Goal: Information Seeking & Learning: Learn about a topic

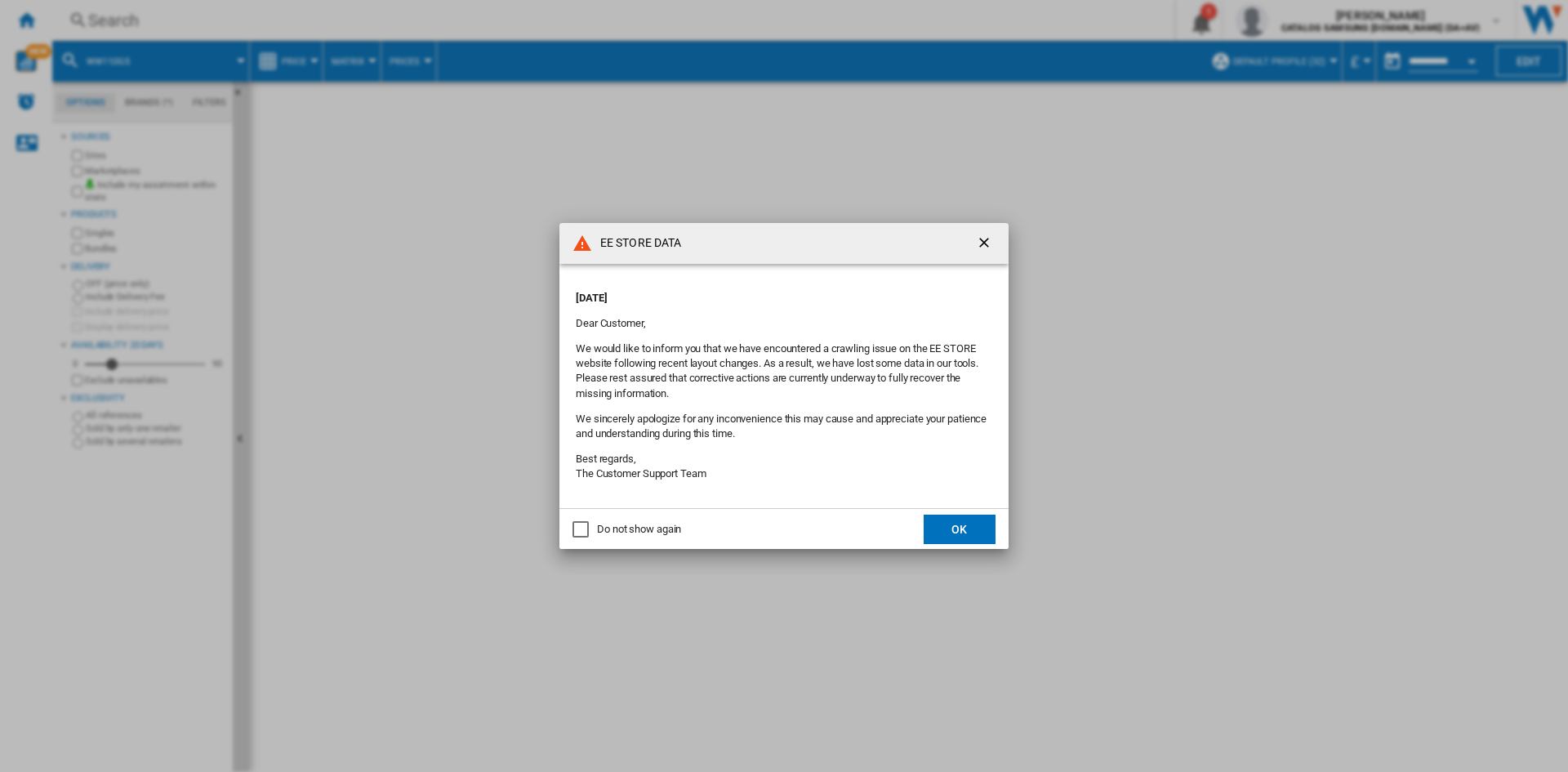
click at [959, 526] on button "OK" at bounding box center [959, 529] width 72 height 30
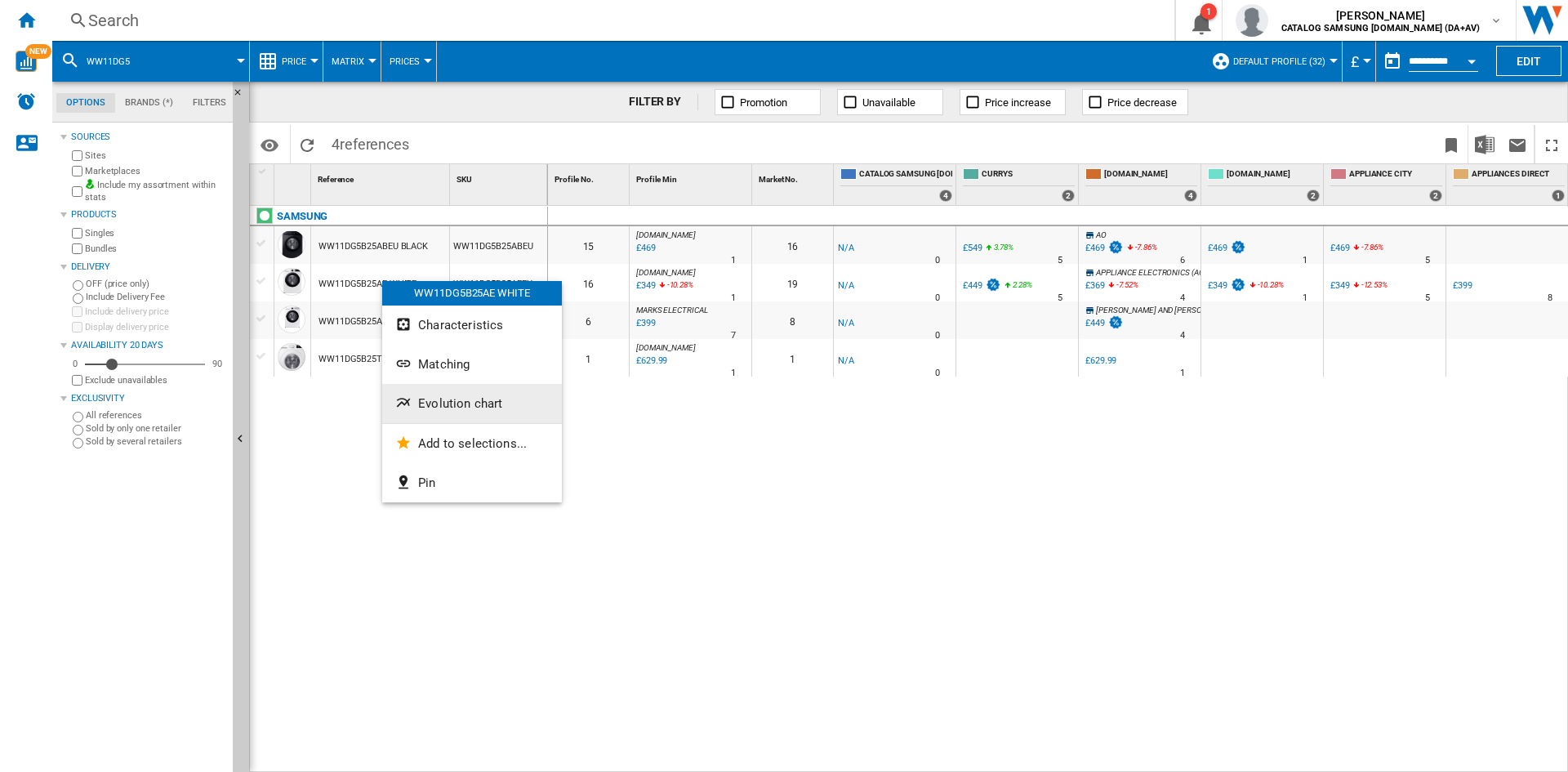
click at [464, 410] on span "Evolution chart" at bounding box center [461, 403] width 84 height 14
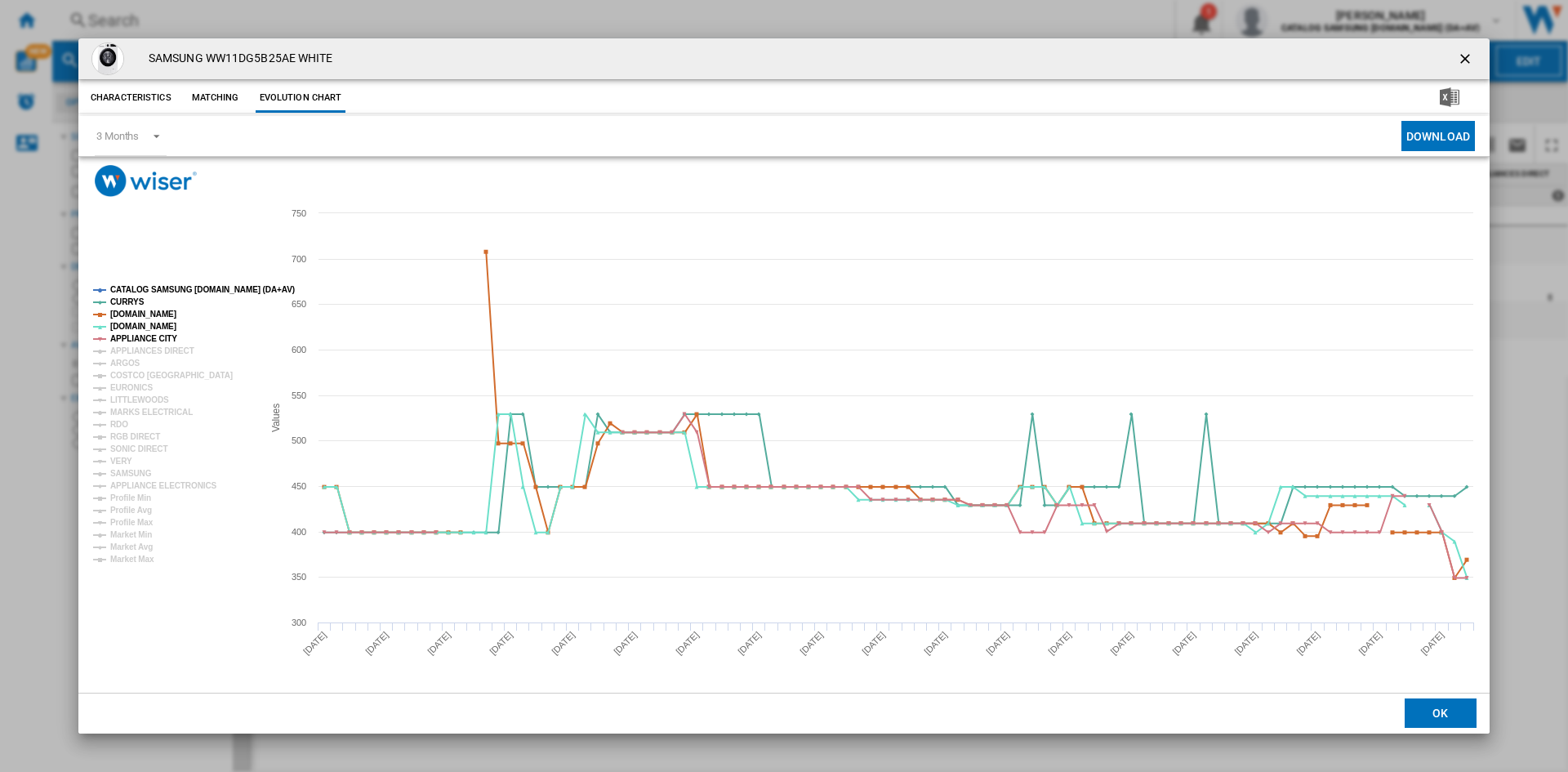
click at [167, 289] on tspan "CATALOG SAMSUNG [DOMAIN_NAME] (DA+AV)" at bounding box center [202, 289] width 185 height 9
click at [135, 353] on tspan "APPLIANCES DIRECT" at bounding box center [153, 351] width 84 height 9
click at [127, 365] on tspan "ARGOS" at bounding box center [126, 363] width 30 height 9
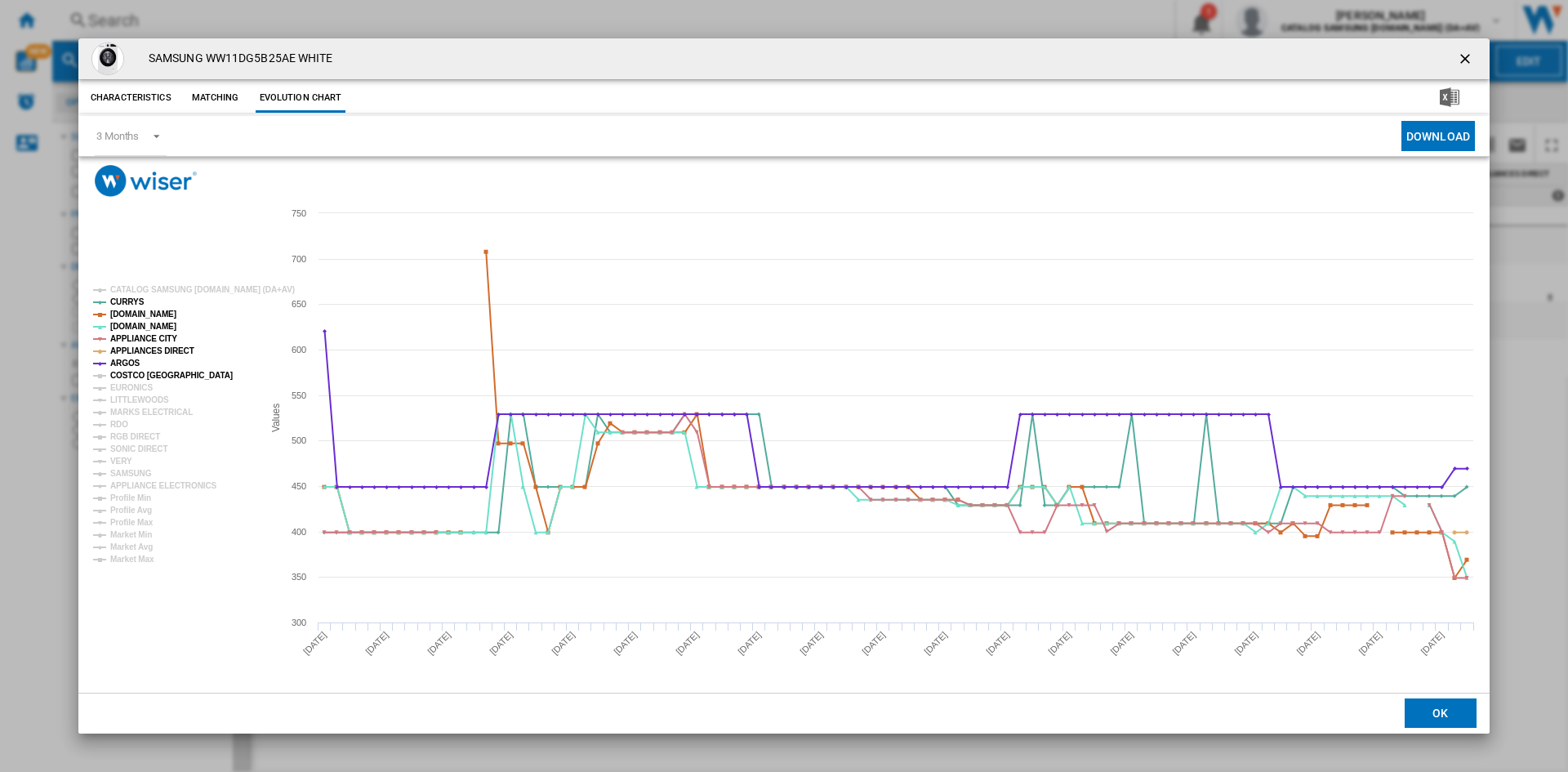
click at [129, 375] on tspan "COSTCO [GEOGRAPHIC_DATA]" at bounding box center [171, 375] width 122 height 9
click at [131, 386] on tspan "EURONICS" at bounding box center [132, 387] width 42 height 9
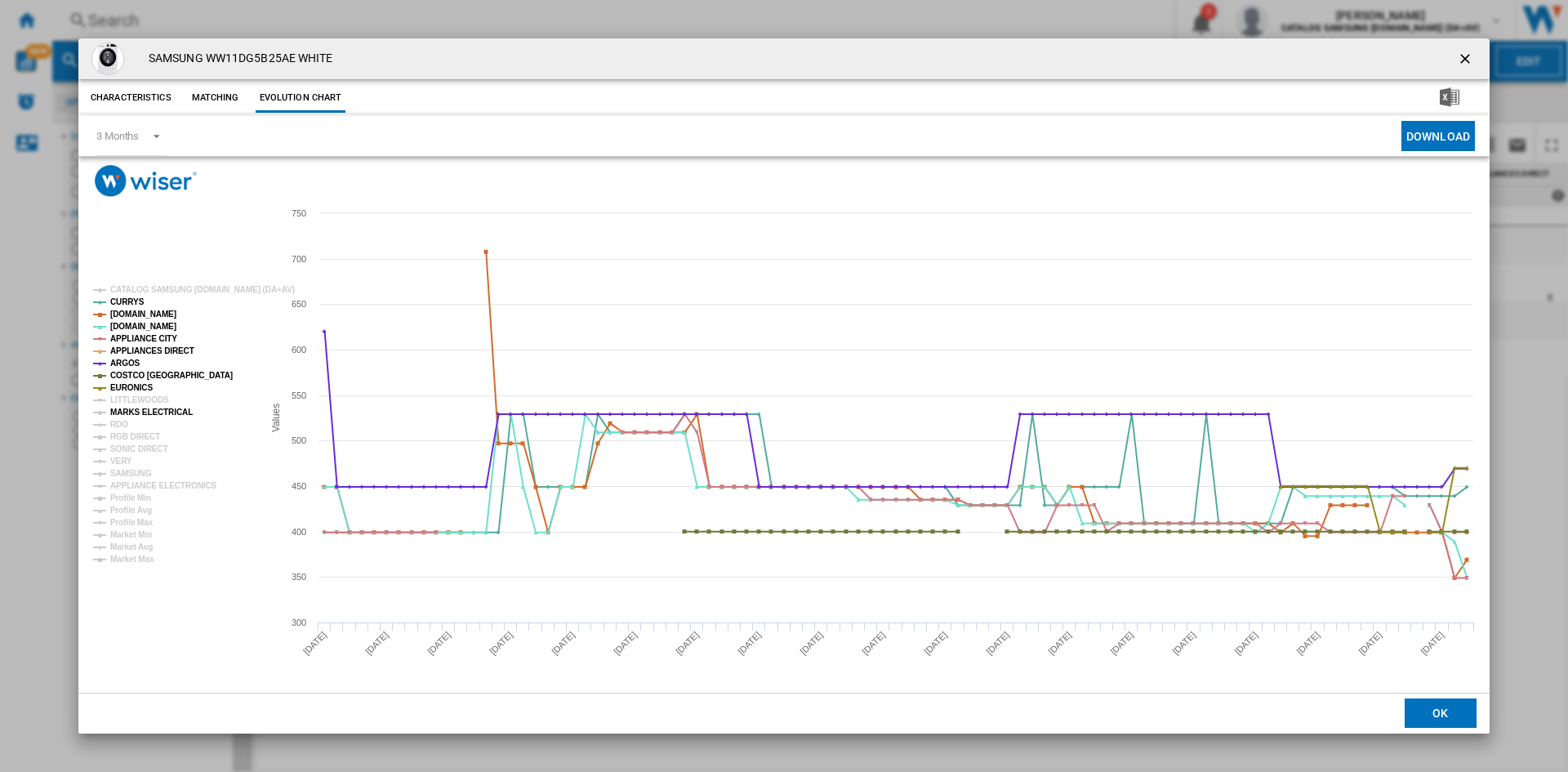
click at [127, 417] on tspan "MARKS ELECTRICAL" at bounding box center [152, 412] width 83 height 9
click at [121, 425] on tspan "RDO" at bounding box center [119, 424] width 18 height 9
click at [128, 437] on tspan "RGB DIRECT" at bounding box center [135, 436] width 50 height 9
click at [126, 449] on tspan "SONIC DIRECT" at bounding box center [139, 449] width 57 height 9
click at [120, 453] on tspan "SONIC DIRECT" at bounding box center [139, 449] width 57 height 9
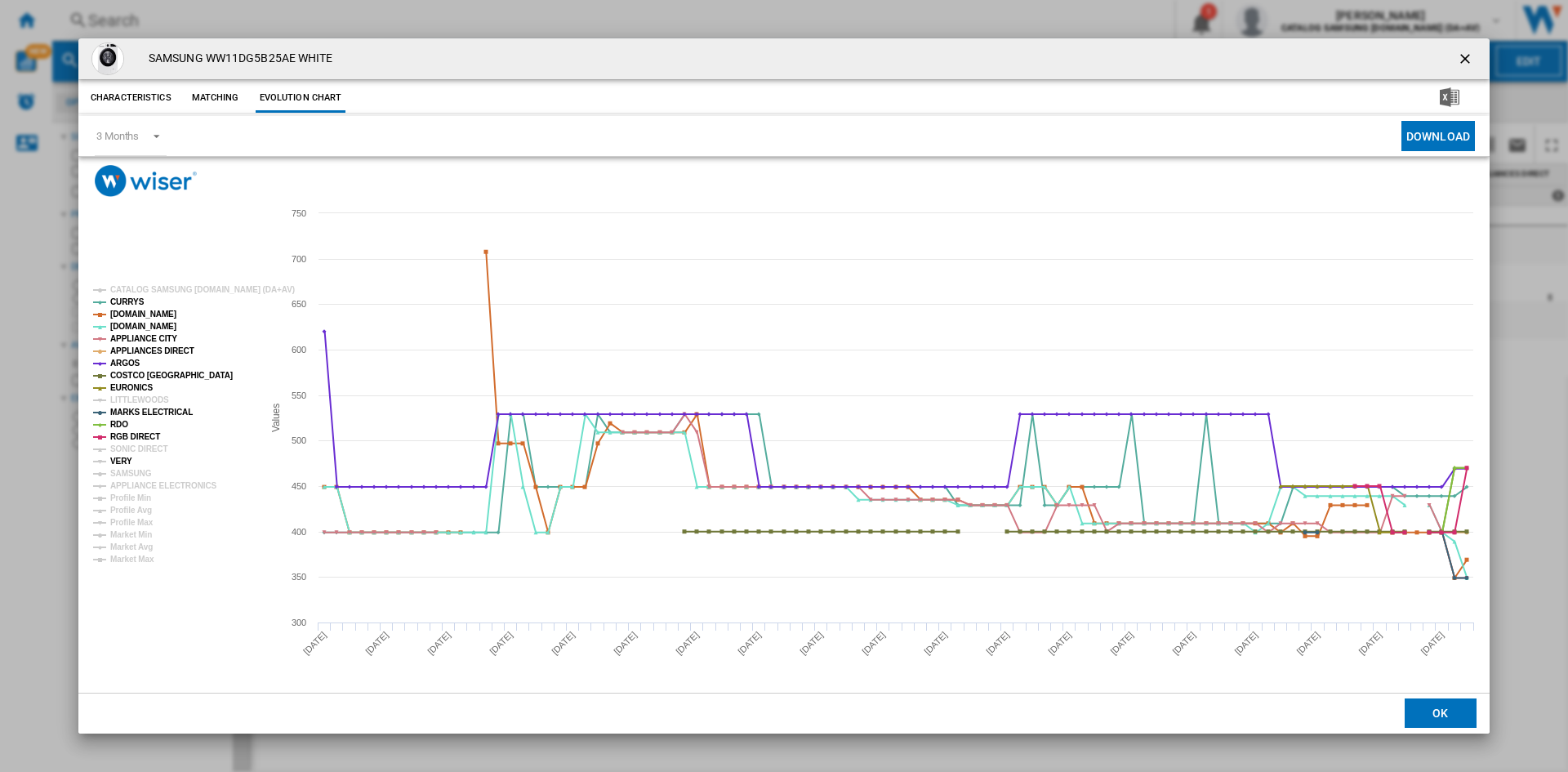
click at [123, 459] on tspan "VERY" at bounding box center [121, 461] width 22 height 9
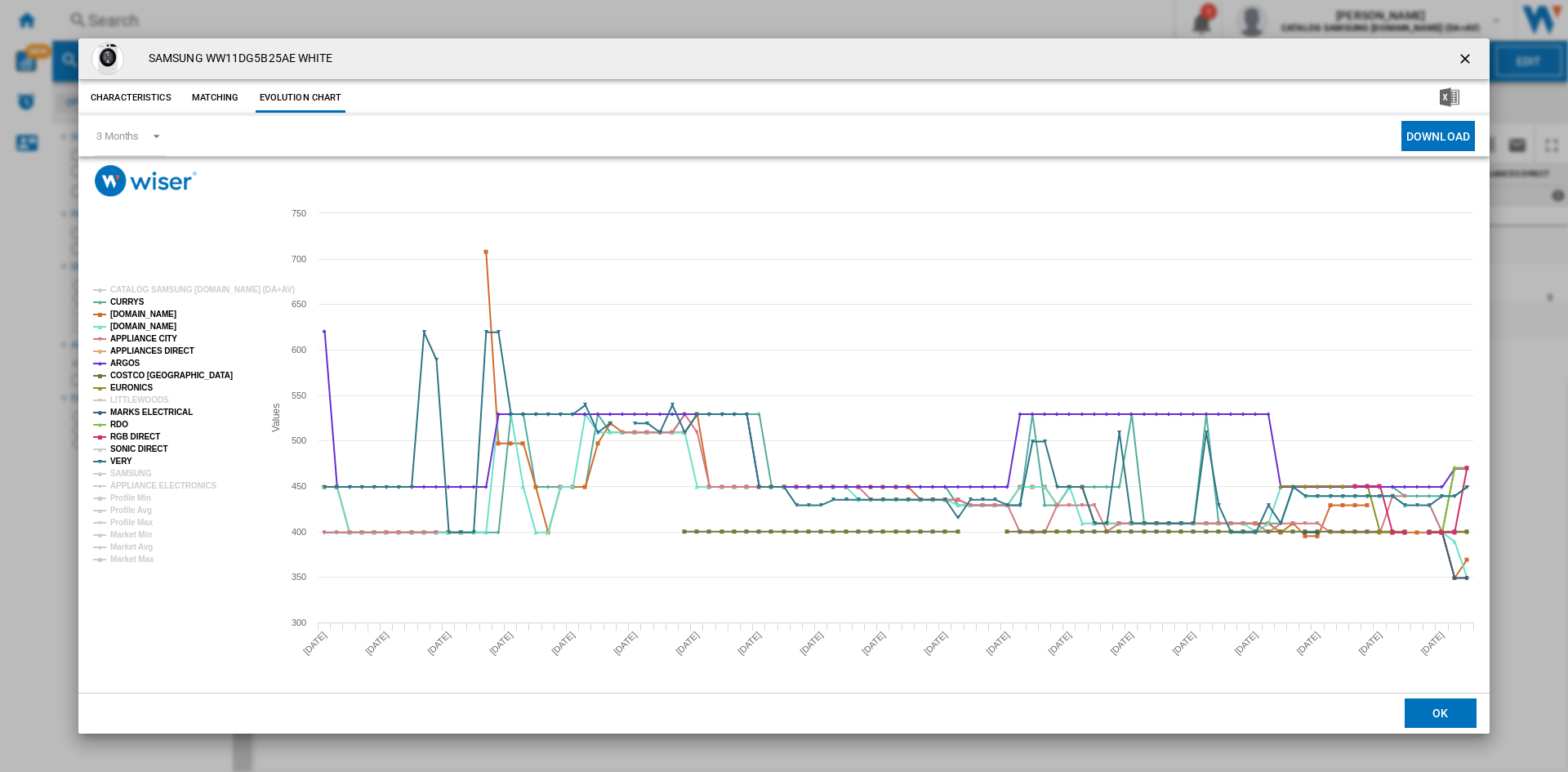
click at [137, 449] on tspan "SONIC DIRECT" at bounding box center [139, 449] width 57 height 9
click at [127, 472] on tspan "SAMSUNG" at bounding box center [131, 473] width 41 height 9
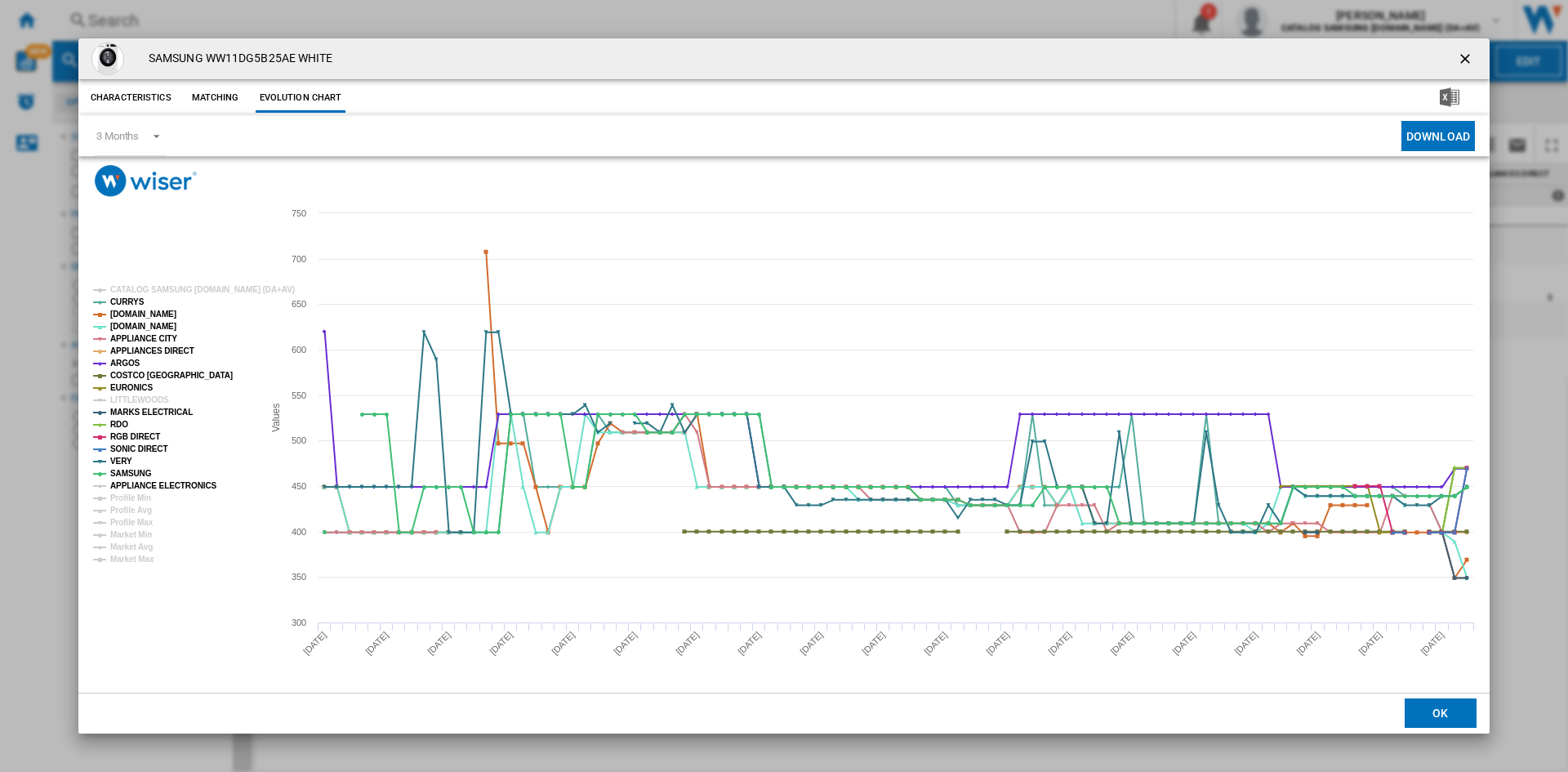
click at [148, 483] on tspan "APPLIANCE ELECTRONICS" at bounding box center [164, 485] width 107 height 9
